Goal: Information Seeking & Learning: Understand process/instructions

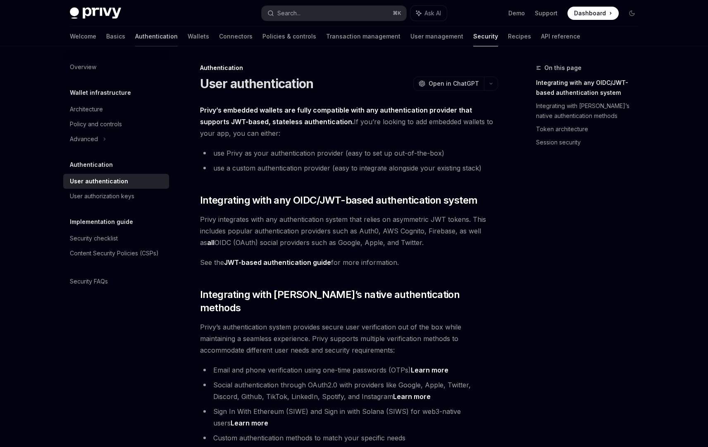
click at [135, 37] on link "Authentication" at bounding box center [156, 36] width 43 height 20
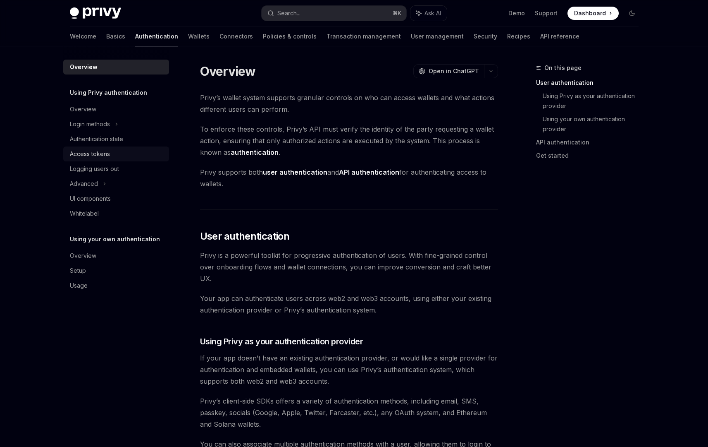
click at [135, 149] on div "Access tokens" at bounding box center [117, 154] width 94 height 10
type textarea "*"
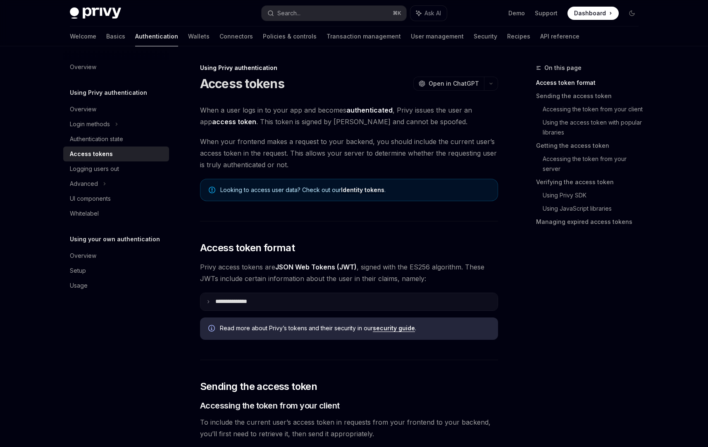
click at [303, 299] on summary "**********" at bounding box center [349, 301] width 297 height 17
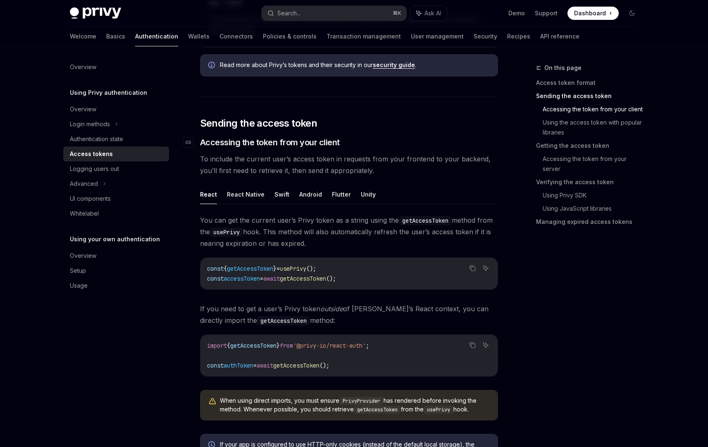
scroll to position [560, 0]
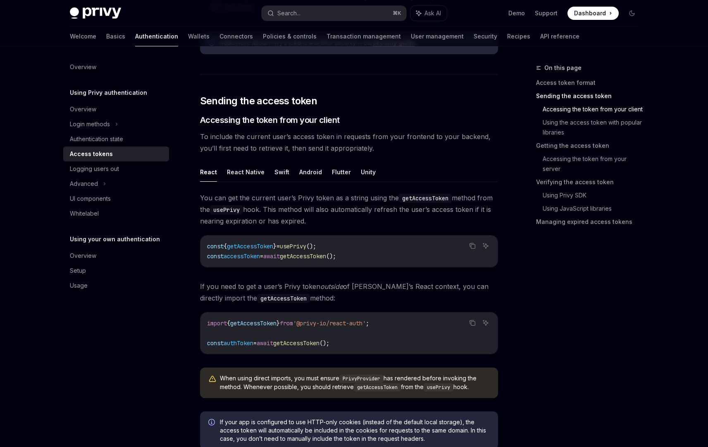
click at [270, 322] on span "getAccessToken" at bounding box center [253, 322] width 46 height 7
copy code "import { getAccessToken } from '@privy-io/react-auth' ;"
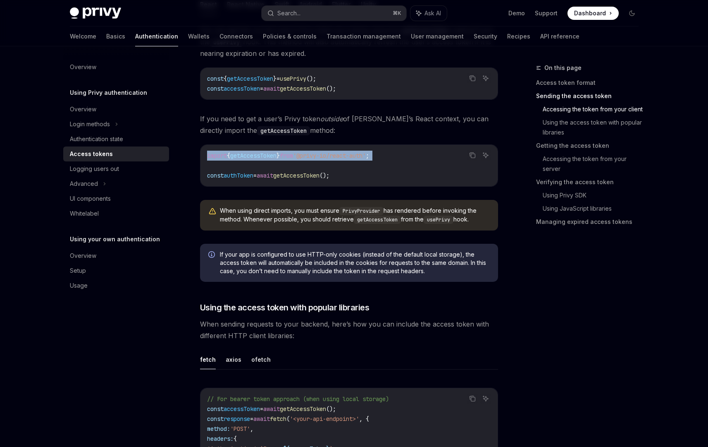
scroll to position [786, 0]
